Goal: Find specific page/section: Find specific page/section

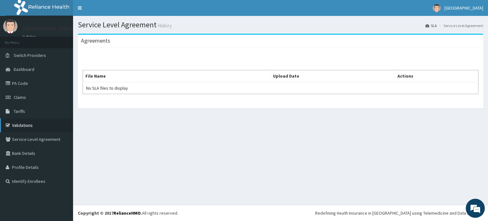
click at [21, 124] on link "Validations" at bounding box center [36, 125] width 73 height 14
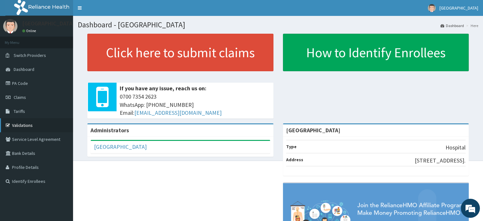
click at [34, 120] on link "Validations" at bounding box center [36, 125] width 73 height 14
